Goal: Task Accomplishment & Management: Complete application form

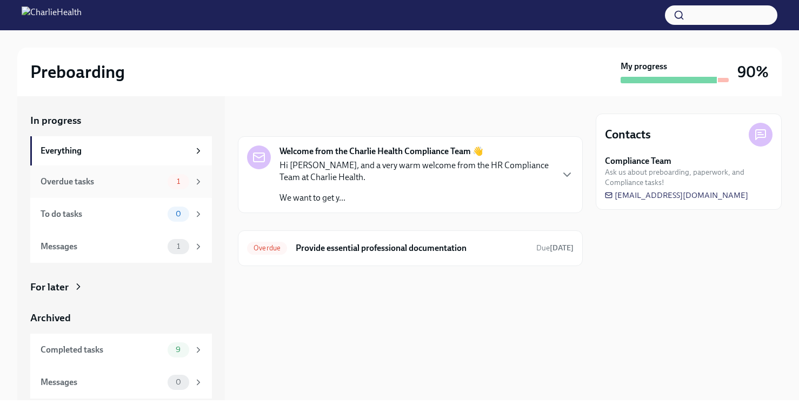
click at [159, 182] on div "Overdue tasks" at bounding box center [102, 182] width 123 height 12
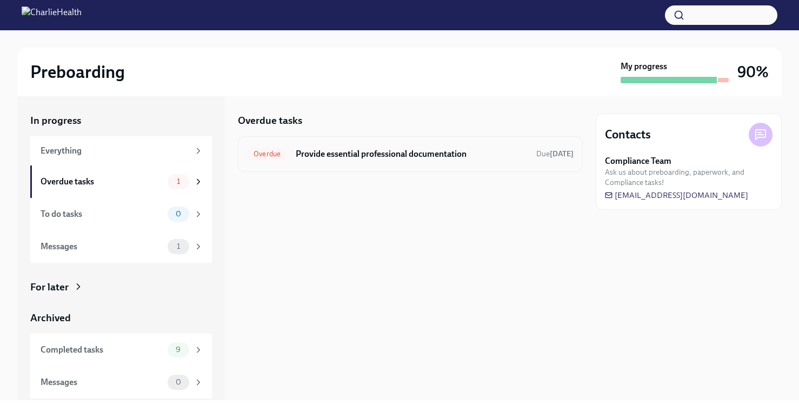
click at [338, 161] on div "Overdue Provide essential professional documentation Due [DATE]" at bounding box center [410, 153] width 326 height 17
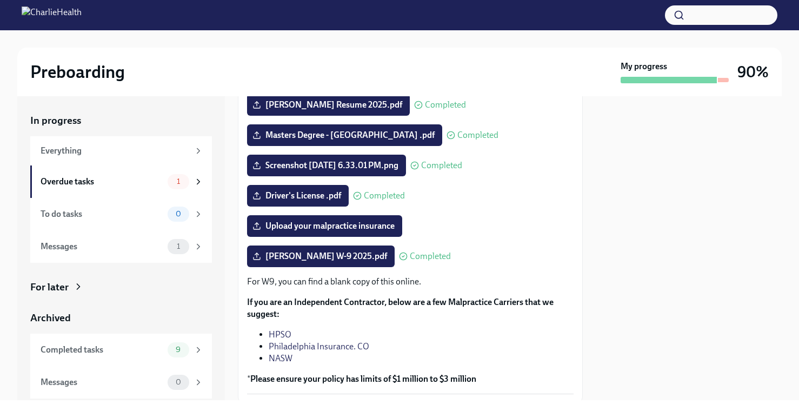
scroll to position [172, 0]
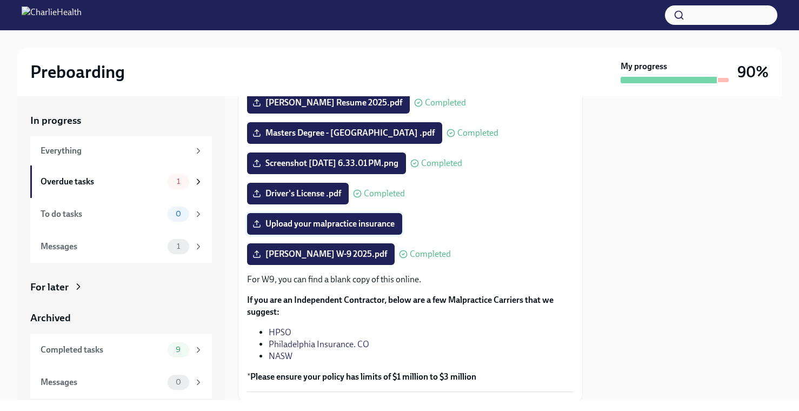
click at [361, 225] on span "Upload your malpractice insurance" at bounding box center [325, 223] width 140 height 11
click at [0, 0] on input "Upload your malpractice insurance" at bounding box center [0, 0] width 0 height 0
click at [280, 330] on link "HPSO" at bounding box center [280, 332] width 23 height 10
click at [387, 229] on label "Upload your malpractice insurance" at bounding box center [324, 224] width 155 height 22
click at [0, 0] on input "Upload your malpractice insurance" at bounding box center [0, 0] width 0 height 0
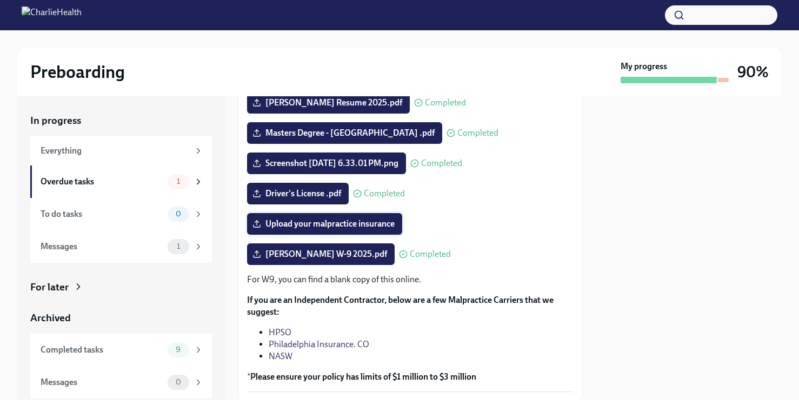
click at [330, 217] on label "Upload your malpractice insurance" at bounding box center [324, 224] width 155 height 22
click at [0, 0] on input "Upload your malpractice insurance" at bounding box center [0, 0] width 0 height 0
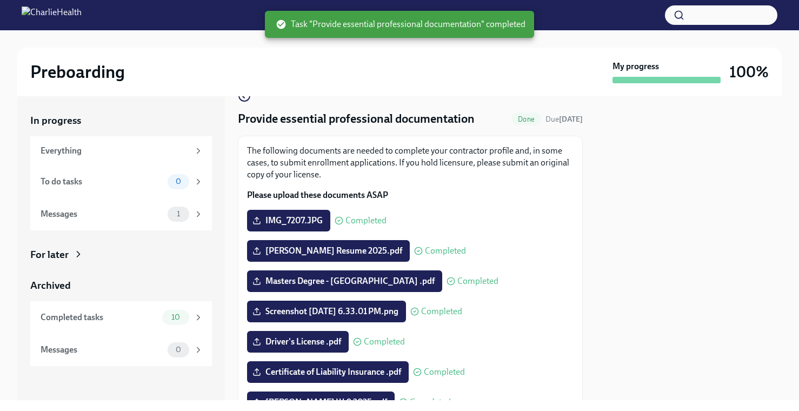
scroll to position [0, 0]
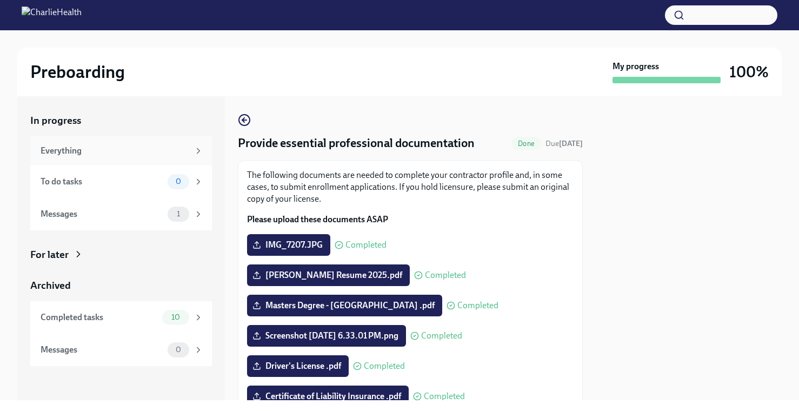
click at [163, 148] on div "Everything" at bounding box center [115, 151] width 149 height 12
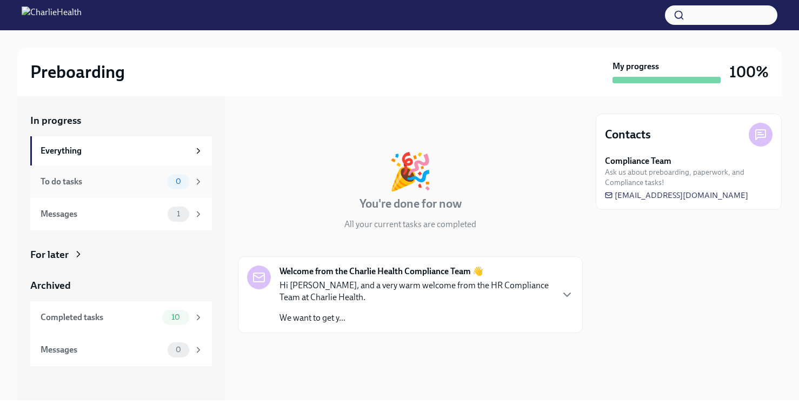
click at [168, 179] on div "0" at bounding box center [179, 181] width 22 height 15
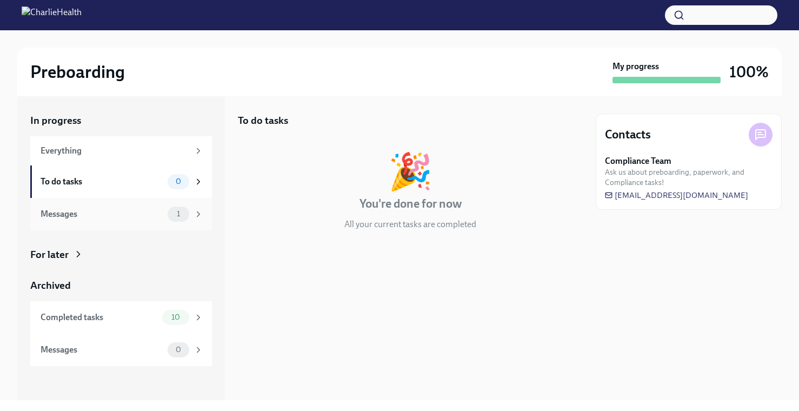
click at [171, 207] on div "1" at bounding box center [179, 213] width 22 height 15
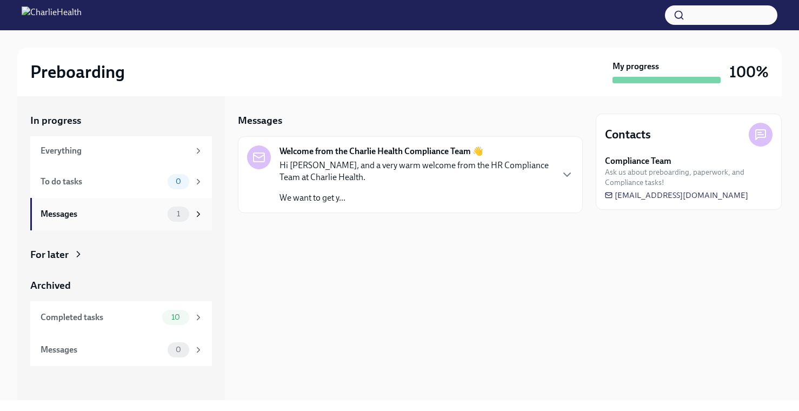
click at [188, 216] on div "1" at bounding box center [179, 213] width 22 height 15
click at [371, 174] on p "Hi [PERSON_NAME], and a very warm welcome from the HR Compliance Team at Charli…" at bounding box center [415, 171] width 272 height 24
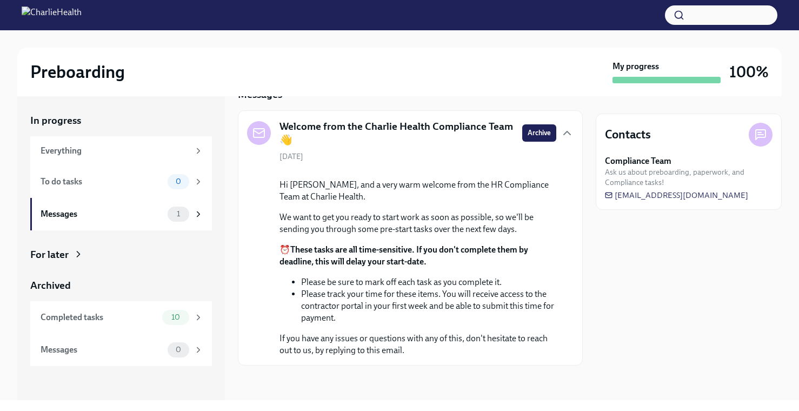
scroll to position [105, 0]
